Goal: Information Seeking & Learning: Learn about a topic

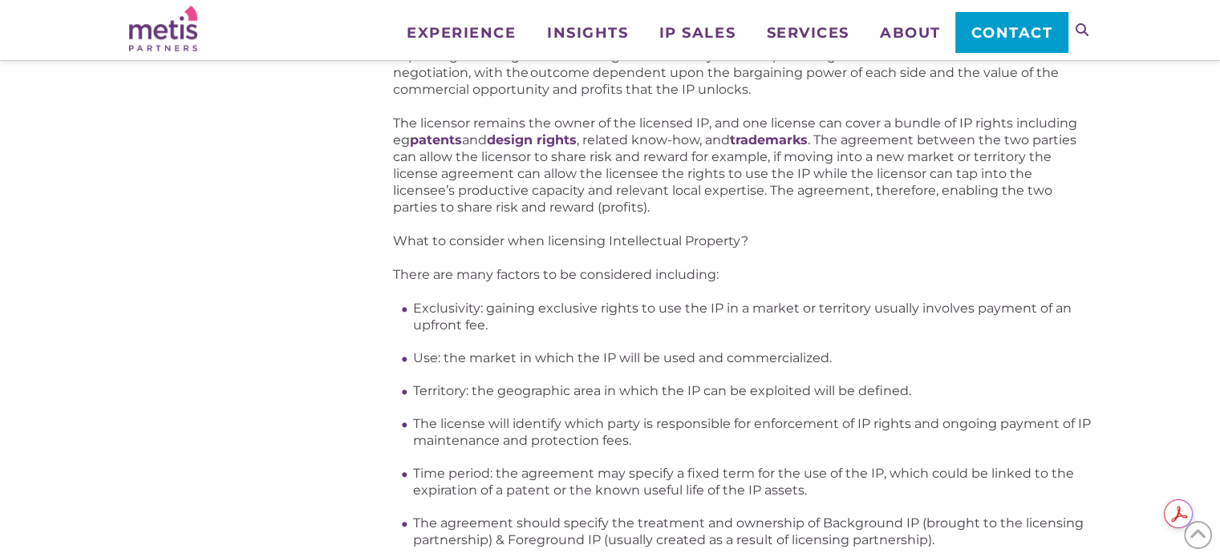
scroll to position [481, 0]
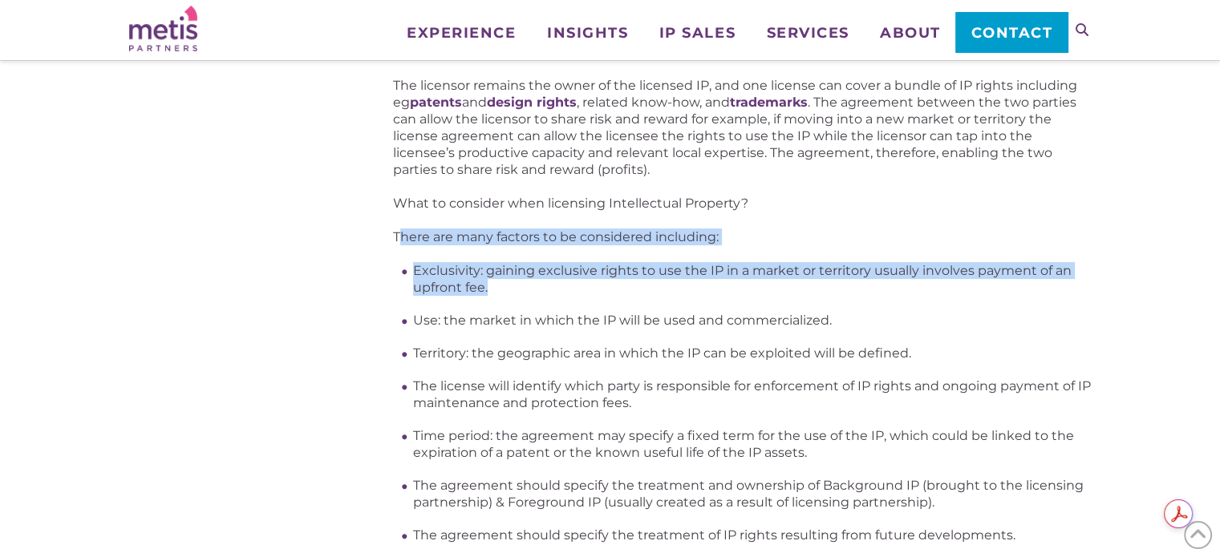
drag, startPoint x: 399, startPoint y: 241, endPoint x: 641, endPoint y: 285, distance: 245.2
copy div "here are many factors to be considered including: Exclusivity: gaining exclusiv…"
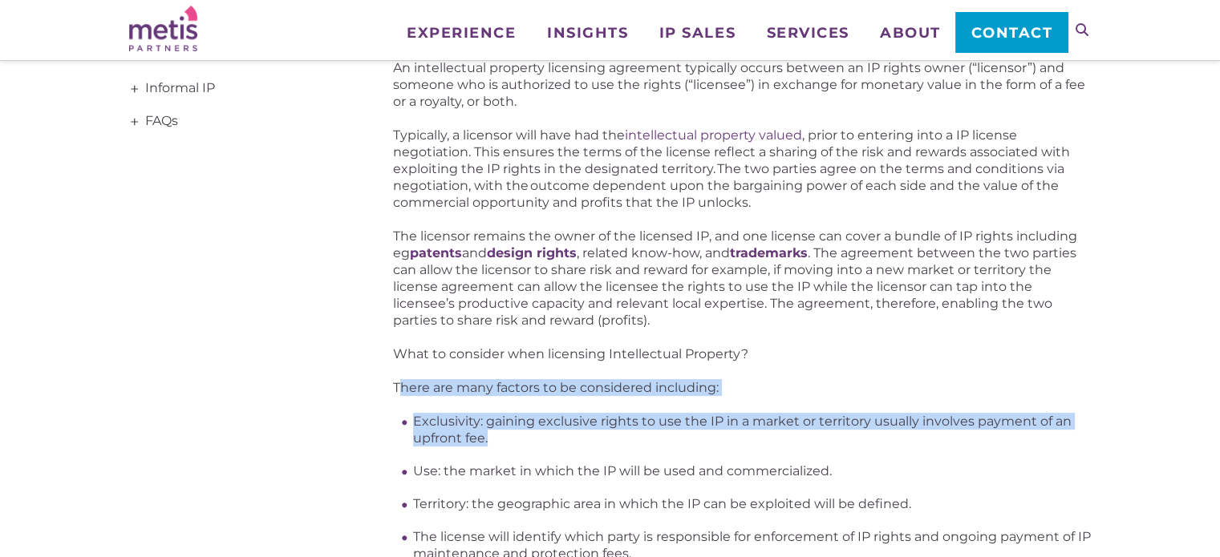
scroll to position [321, 0]
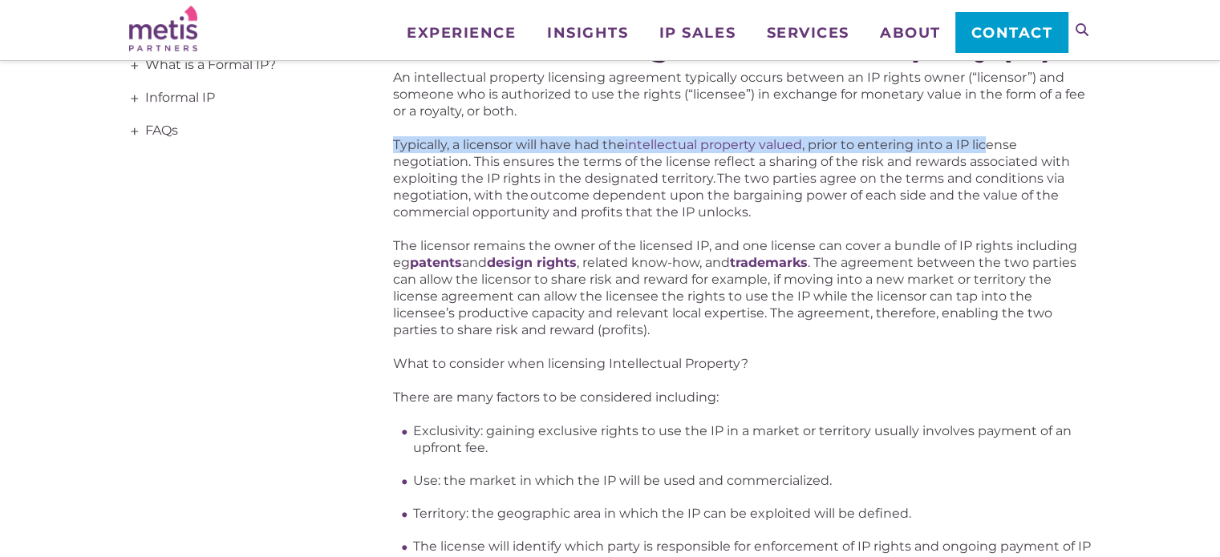
drag, startPoint x: 392, startPoint y: 143, endPoint x: 991, endPoint y: 138, distance: 599.0
click at [991, 138] on p "Typically, a licensor will have had the intellectual property valued , prior to…" at bounding box center [742, 178] width 698 height 84
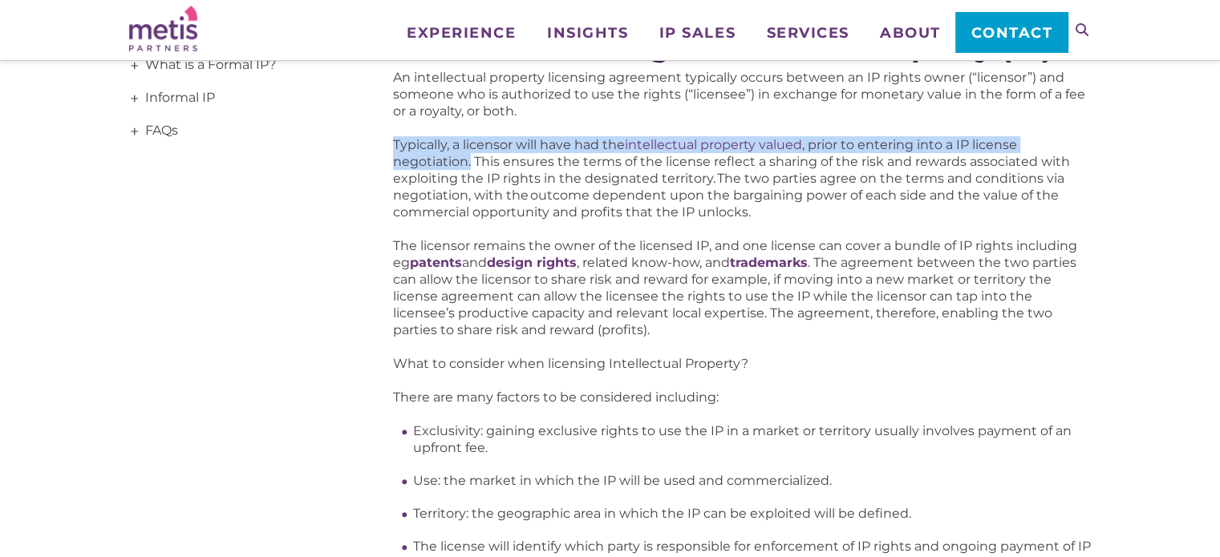
drag, startPoint x: 395, startPoint y: 144, endPoint x: 469, endPoint y: 159, distance: 76.1
click at [469, 159] on p "Typically, a licensor will have had the intellectual property valued , prior to…" at bounding box center [742, 178] width 698 height 84
copy p "Typically, a licensor will have had the intellectual property valued , prior to…"
